Goal: Task Accomplishment & Management: Use online tool/utility

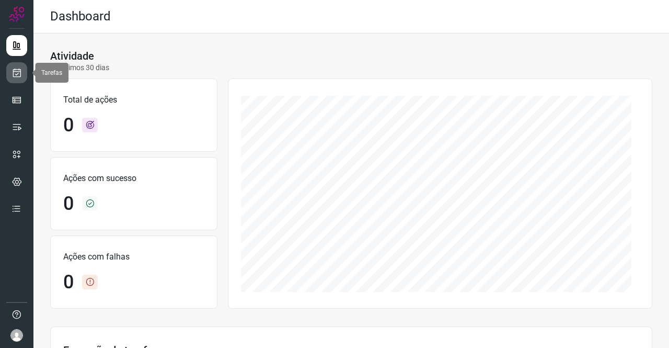
click at [15, 77] on icon at bounding box center [16, 72] width 11 height 10
click at [21, 69] on icon at bounding box center [16, 72] width 11 height 10
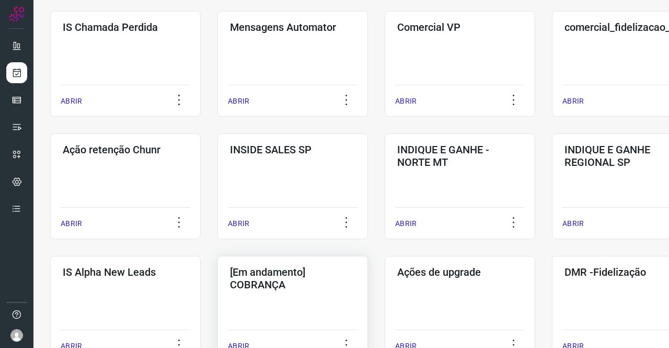
scroll to position [261, 0]
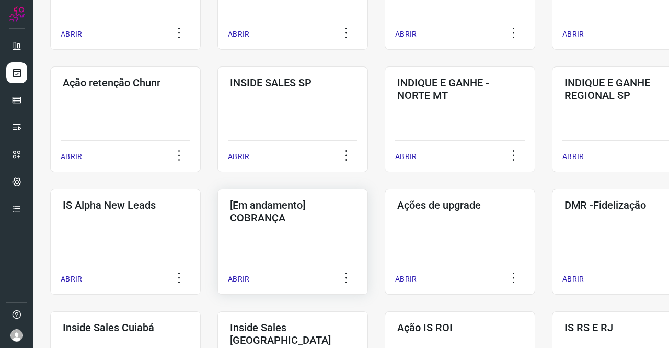
click at [294, 204] on h3 "[Em andamento] COBRANÇA" at bounding box center [292, 211] width 125 height 25
click at [297, 223] on h3 "[Em andamento] COBRANÇA" at bounding box center [292, 211] width 125 height 25
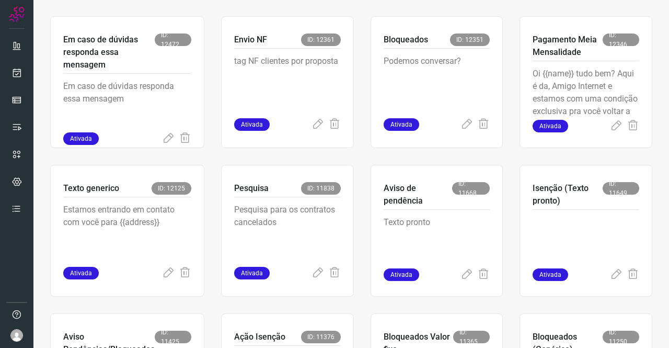
scroll to position [460, 0]
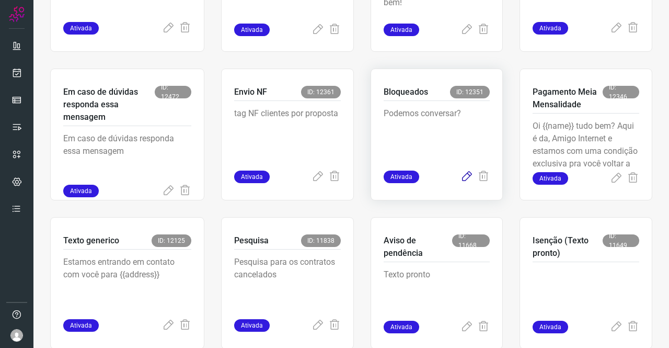
click at [462, 176] on icon at bounding box center [466, 176] width 13 height 13
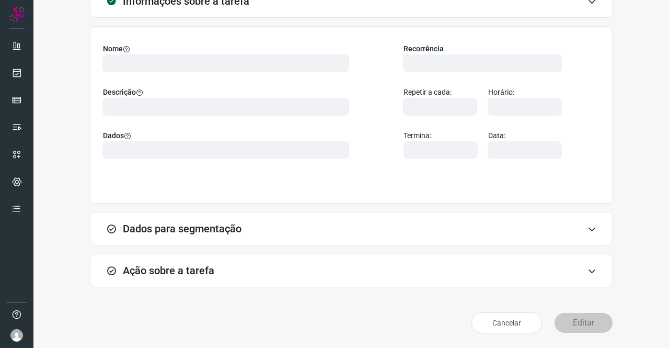
scroll to position [60, 0]
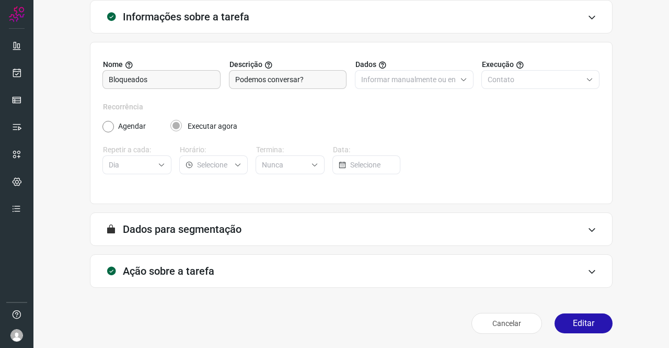
click at [206, 267] on h3 "Ação sobre a tarefa" at bounding box center [168, 270] width 91 height 13
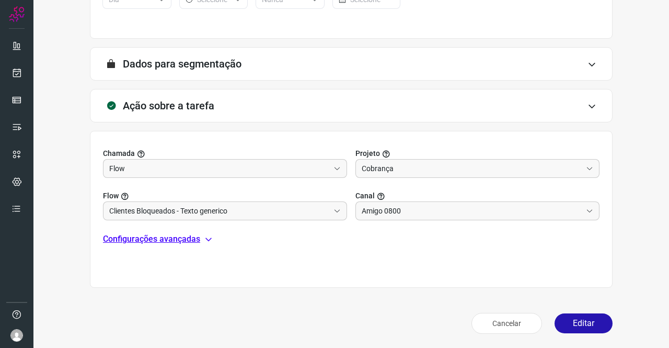
click at [183, 241] on p "Configurações avançadas" at bounding box center [151, 239] width 97 height 13
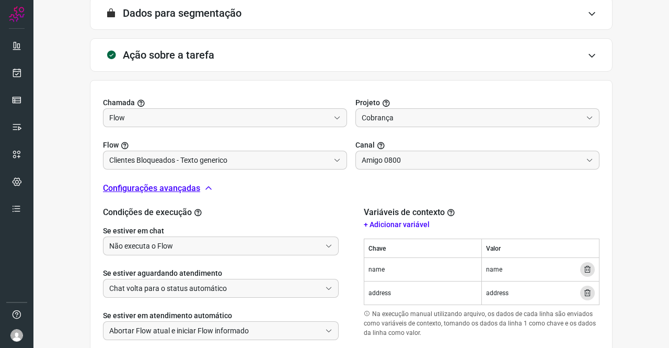
scroll to position [330, 0]
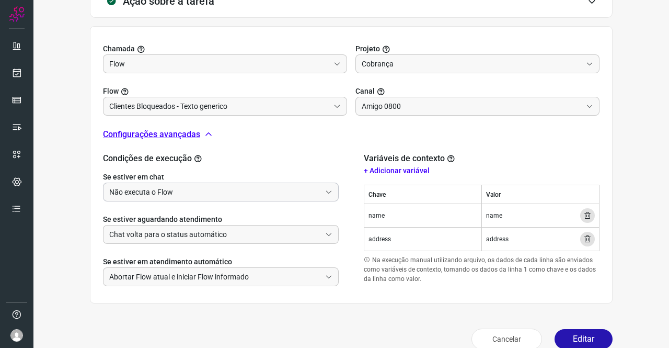
click at [183, 190] on input "Não executa o Flow" at bounding box center [215, 192] width 212 height 18
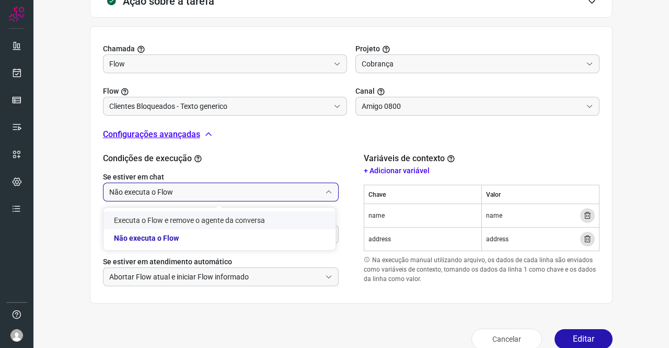
click at [182, 220] on li "Executa o Flow e remove o agente da conversa" at bounding box center [219, 220] width 232 height 18
type input "Executa o Flow e remove o agente da conversa"
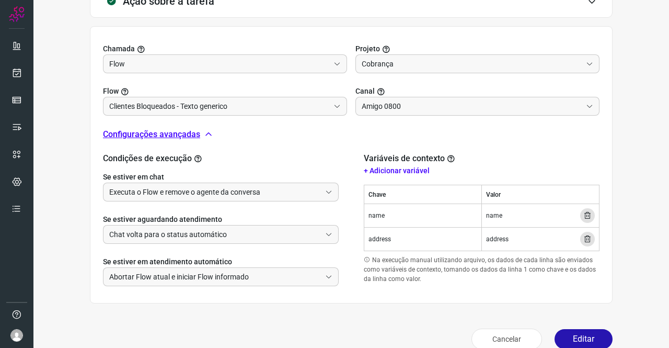
click at [573, 327] on div "Cancelar Editar" at bounding box center [351, 338] width 523 height 29
click at [575, 331] on button "Editar" at bounding box center [583, 339] width 58 height 20
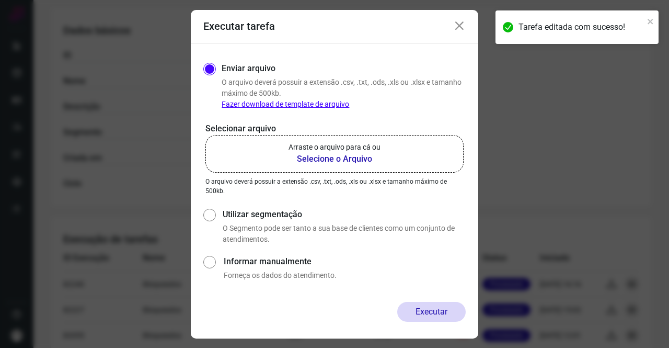
click at [338, 162] on b "Selecione o Arquivo" at bounding box center [334, 159] width 92 height 13
click at [0, 0] on input "Arraste o arquivo para cá ou Selecione o Arquivo" at bounding box center [0, 0] width 0 height 0
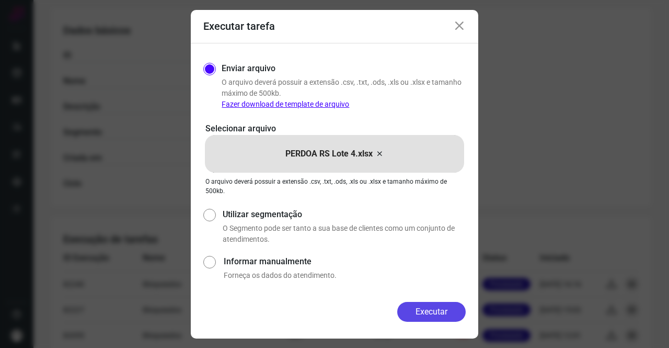
click at [436, 317] on button "Executar" at bounding box center [431, 312] width 68 height 20
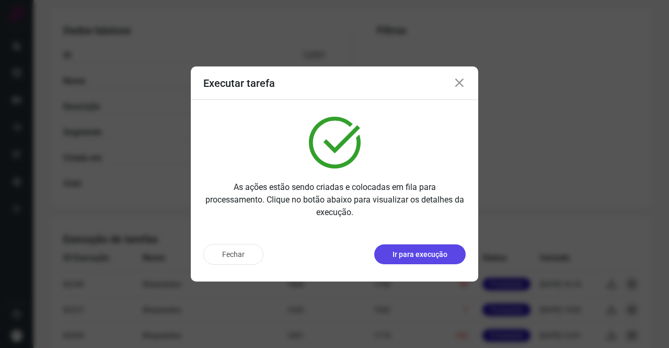
click at [426, 248] on button "Ir para execução" at bounding box center [419, 254] width 91 height 20
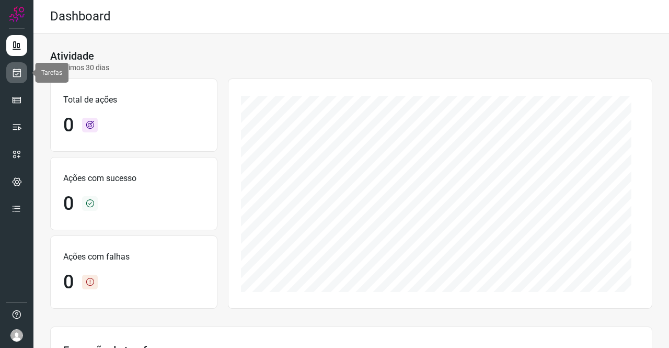
click at [21, 75] on icon at bounding box center [16, 72] width 11 height 10
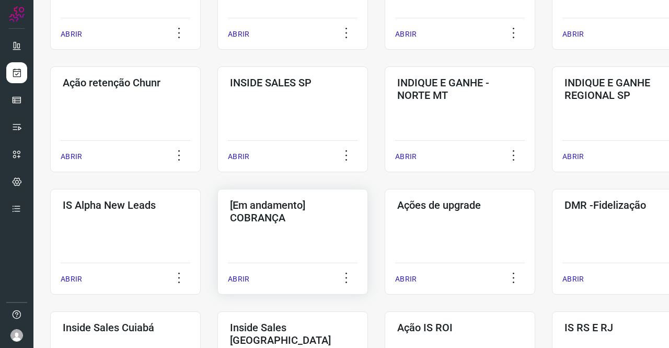
click at [315, 212] on h3 "[Em andamento] COBRANÇA" at bounding box center [292, 211] width 125 height 25
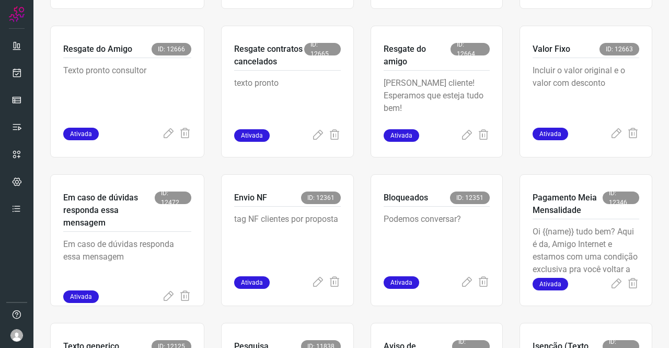
scroll to position [355, 0]
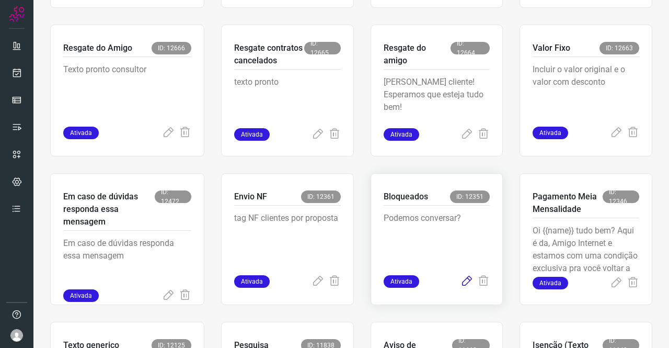
click at [460, 280] on icon at bounding box center [466, 281] width 13 height 13
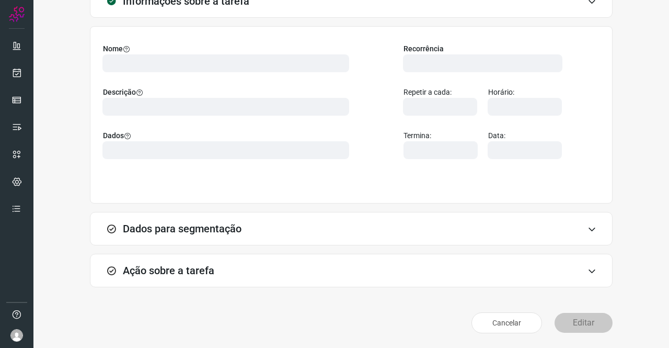
scroll to position [60, 0]
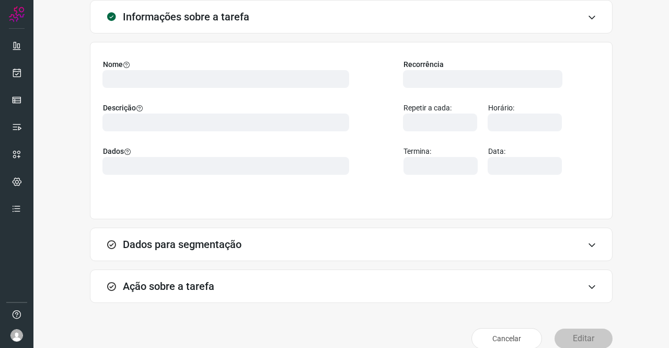
type input "569901"
type input "420621"
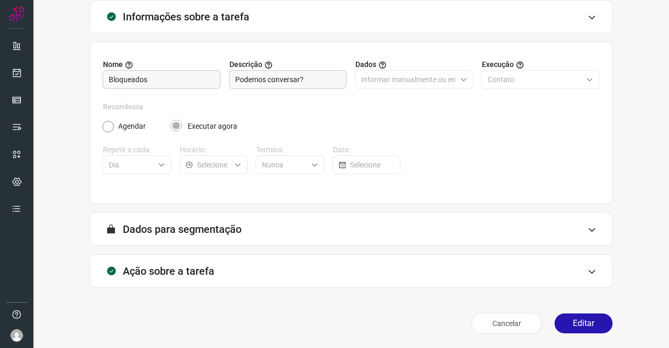
click at [160, 272] on h3 "Ação sobre a tarefa" at bounding box center [168, 270] width 91 height 13
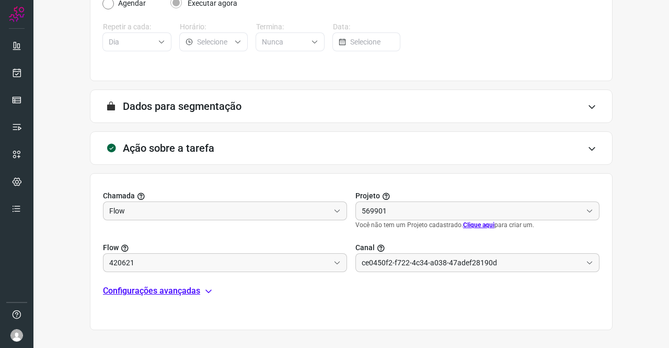
scroll to position [217, 0]
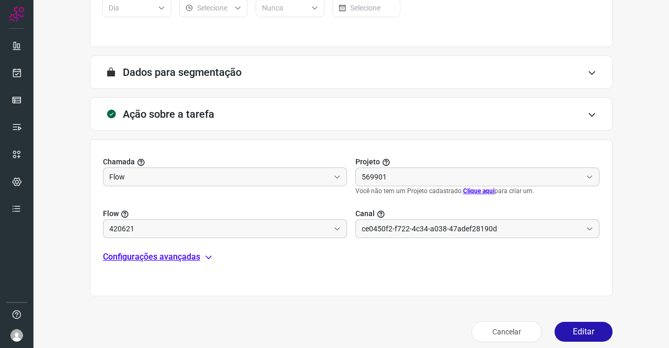
click at [154, 254] on p "Configurações avançadas" at bounding box center [151, 256] width 97 height 13
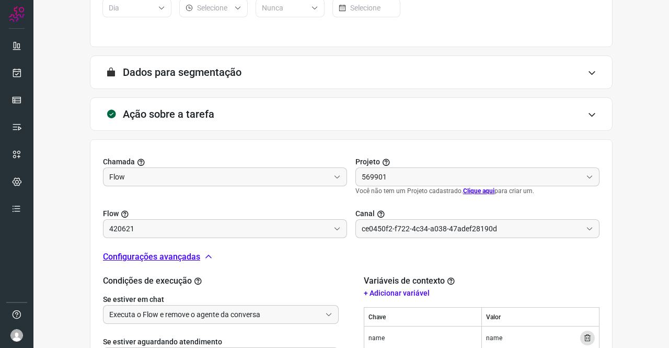
type input "Amigo 0800"
type input "Cobrança"
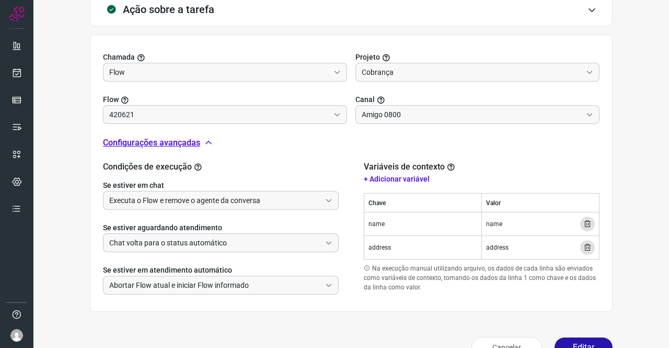
type input "Clientes Bloqueados - Texto generico"
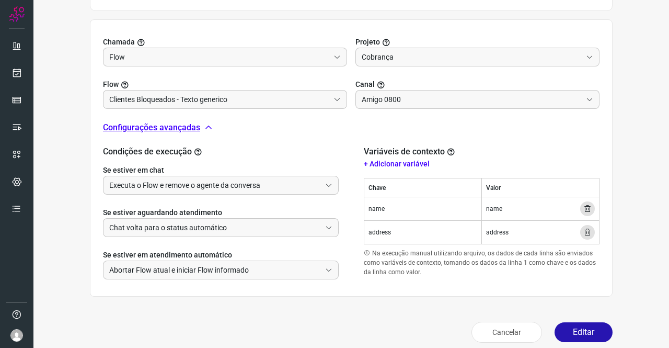
scroll to position [345, 0]
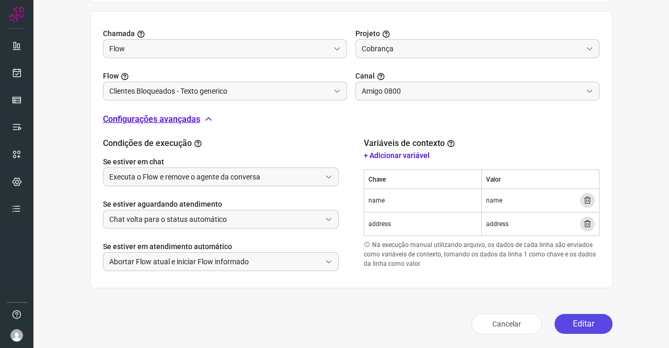
click at [577, 319] on button "Editar" at bounding box center [583, 324] width 58 height 20
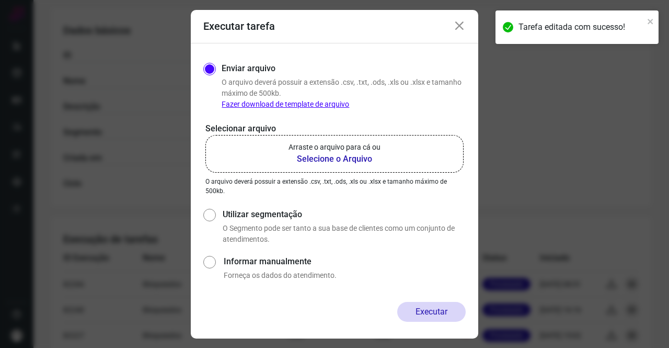
click at [311, 149] on p "Arraste o arquivo para cá ou" at bounding box center [334, 147] width 92 height 11
click at [0, 0] on input "Arraste o arquivo para cá ou Selecione o Arquivo" at bounding box center [0, 0] width 0 height 0
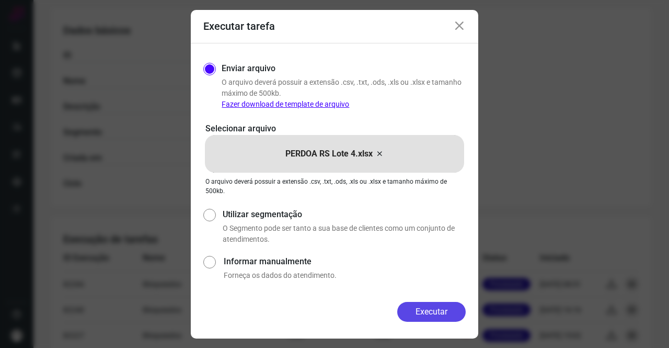
click at [430, 311] on button "Executar" at bounding box center [431, 312] width 68 height 20
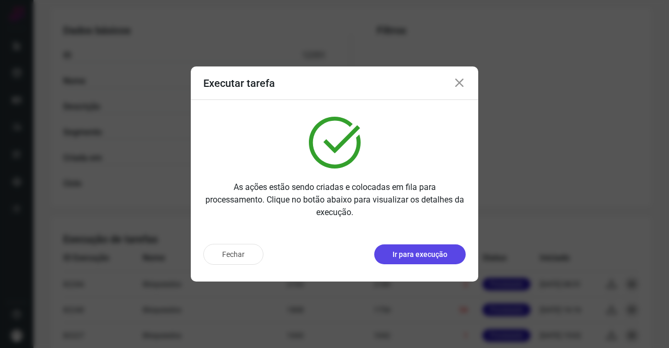
click at [415, 256] on p "Ir para execução" at bounding box center [419, 254] width 55 height 11
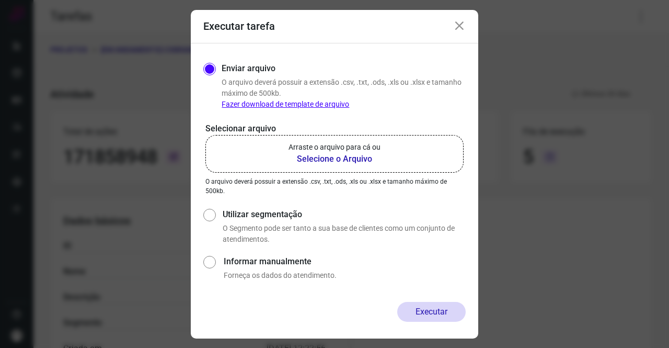
click at [355, 151] on p "Arraste o arquivo para cá ou" at bounding box center [334, 147] width 92 height 11
click at [0, 0] on input "Arraste o arquivo para cá ou Selecione o Arquivo" at bounding box center [0, 0] width 0 height 0
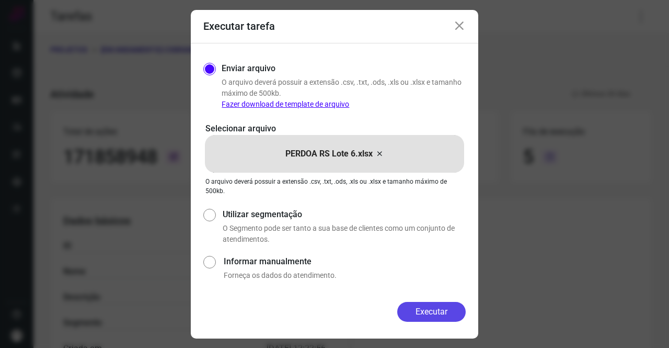
click at [421, 306] on button "Executar" at bounding box center [431, 312] width 68 height 20
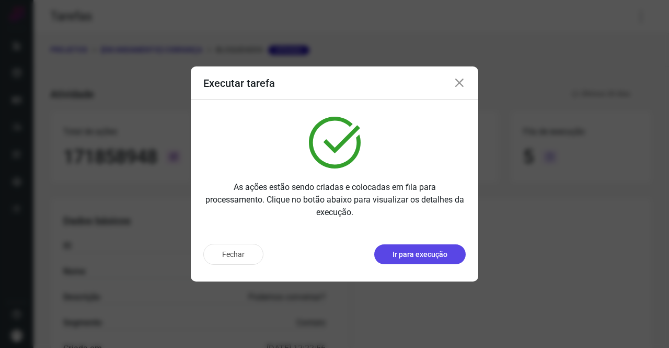
click at [424, 251] on p "Ir para execução" at bounding box center [419, 254] width 55 height 11
